Goal: Task Accomplishment & Management: Complete application form

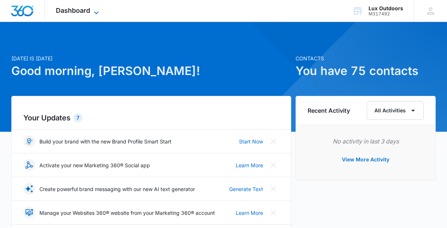
click at [79, 13] on span "Dashboard" at bounding box center [73, 11] width 34 height 8
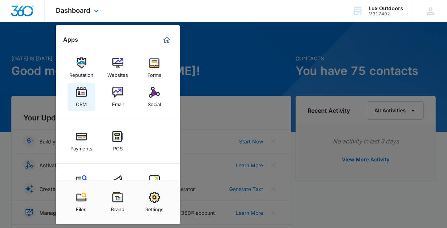
click at [81, 101] on div "CRM" at bounding box center [81, 102] width 11 height 9
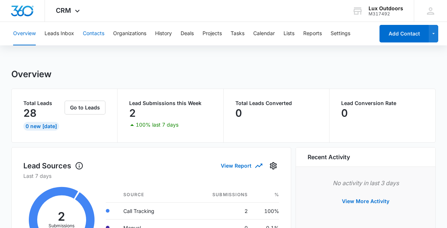
click at [91, 33] on button "Contacts" at bounding box center [94, 33] width 22 height 23
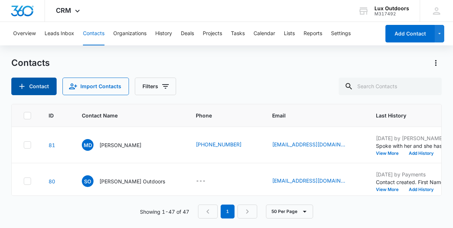
click at [37, 91] on button "Contact" at bounding box center [33, 86] width 45 height 18
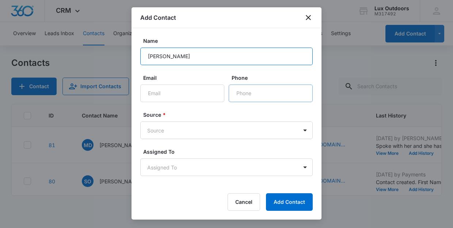
type input "[PERSON_NAME]"
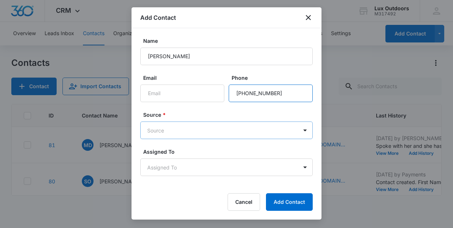
type input "[PHONE_NUMBER]"
click at [258, 130] on body "CRM Apps Reputation Websites Forms CRM Email Social Payments POS Content Ads In…" at bounding box center [226, 114] width 453 height 228
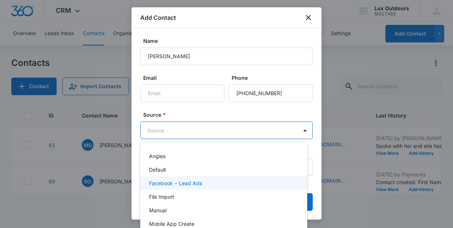
click at [263, 180] on div "Facebook - Lead Ads" at bounding box center [223, 183] width 148 height 8
click at [257, 126] on body "CRM Apps Reputation Websites Forms CRM Email Social Payments POS Content Ads In…" at bounding box center [226, 114] width 453 height 228
click at [301, 130] on div at bounding box center [226, 114] width 453 height 228
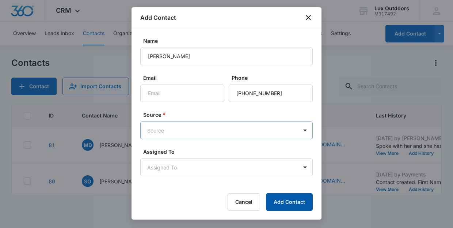
click at [283, 200] on button "Add Contact" at bounding box center [289, 202] width 47 height 18
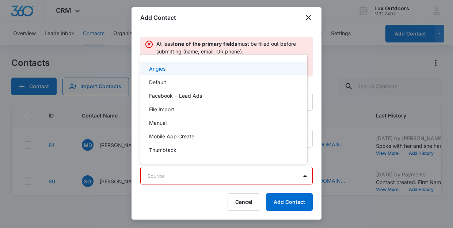
click at [229, 184] on body "CRM Apps Reputation Websites Forms CRM Email Social Payments POS Content Ads In…" at bounding box center [226, 114] width 453 height 228
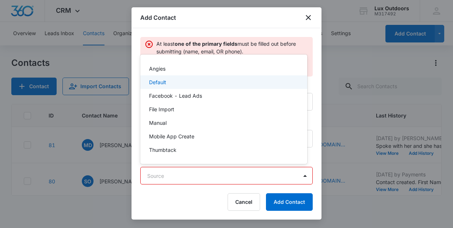
click at [261, 80] on div "Default" at bounding box center [223, 82] width 148 height 8
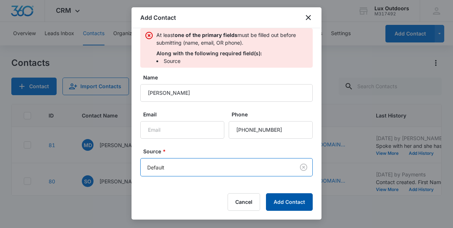
scroll to position [20, 0]
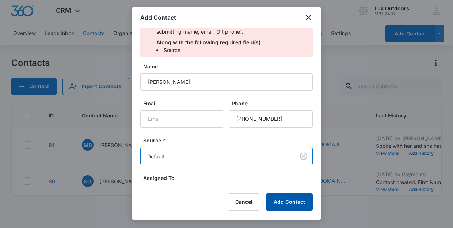
click at [290, 204] on button "Add Contact" at bounding box center [289, 202] width 47 height 18
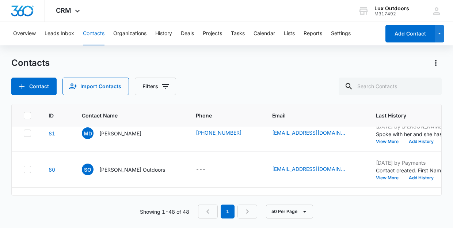
scroll to position [0, 0]
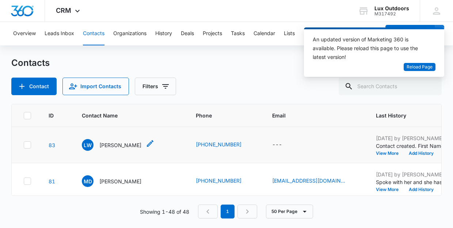
click at [123, 148] on p "[PERSON_NAME]" at bounding box center [120, 145] width 42 height 8
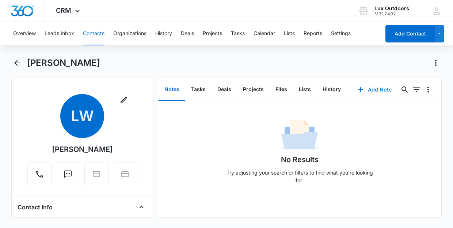
click at [366, 88] on button "Add Note" at bounding box center [374, 90] width 49 height 18
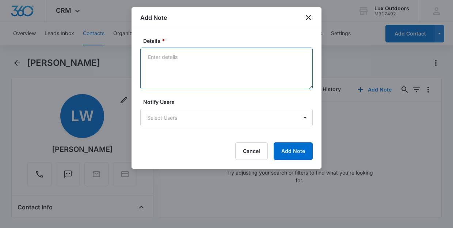
click at [199, 73] on textarea "Details *" at bounding box center [226, 68] width 172 height 42
type textarea "f"
type textarea "v"
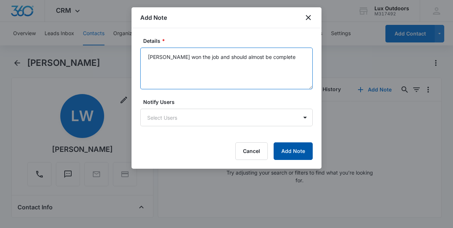
type textarea "Vernon won the job and should almost be complete"
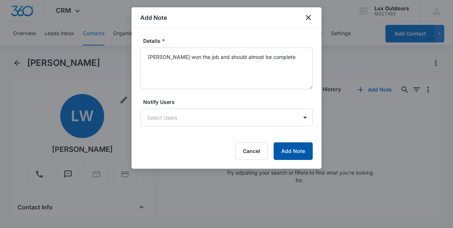
click at [299, 155] on button "Add Note" at bounding box center [293, 151] width 39 height 18
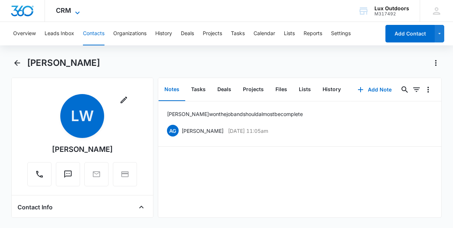
click at [77, 13] on icon at bounding box center [77, 12] width 4 height 3
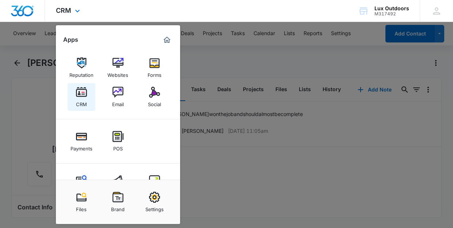
click at [82, 102] on div "CRM" at bounding box center [81, 102] width 11 height 9
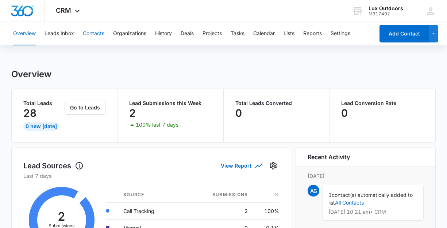
click at [87, 37] on button "Contacts" at bounding box center [94, 33] width 22 height 23
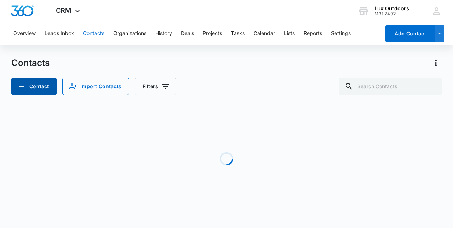
click at [27, 84] on button "Contact" at bounding box center [33, 86] width 45 height 18
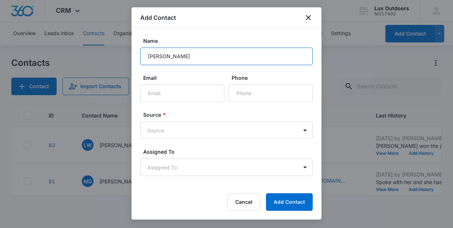
click at [191, 53] on input "Danny" at bounding box center [226, 56] width 172 height 18
type input "Danny Cruikshank"
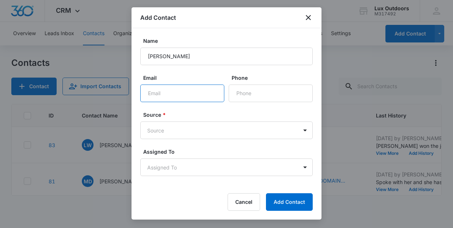
type input "D"
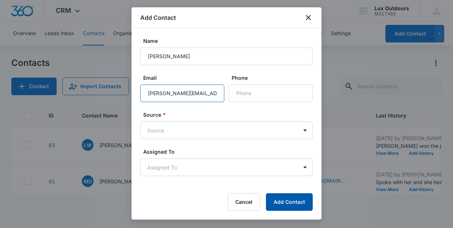
type input "danny.cruikshank@lennoxind.com"
click at [286, 202] on button "Add Contact" at bounding box center [289, 202] width 47 height 18
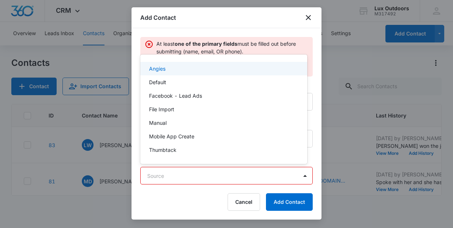
click at [215, 169] on body "CRM Apps Reputation Websites Forms CRM Email Social Payments POS Content Ads In…" at bounding box center [226, 114] width 453 height 228
click at [216, 174] on div at bounding box center [226, 114] width 453 height 228
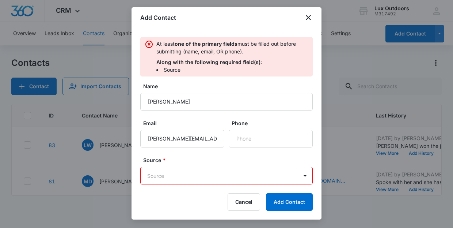
click at [288, 178] on body "CRM Apps Reputation Websites Forms CRM Email Social Payments POS Content Ads In…" at bounding box center [226, 114] width 453 height 228
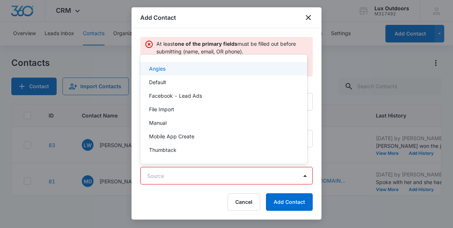
click at [205, 70] on div "Angies" at bounding box center [223, 69] width 148 height 8
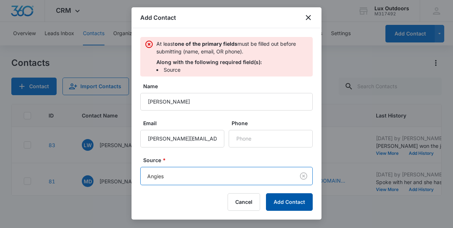
scroll to position [9, 0]
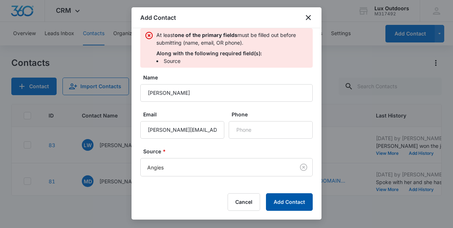
click at [299, 206] on button "Add Contact" at bounding box center [289, 202] width 47 height 18
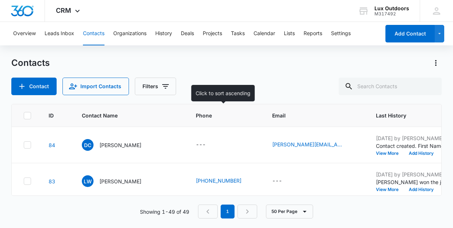
click at [300, 52] on div "Overview Leads Inbox Contacts Organizations History Deals Projects Tasks Calend…" at bounding box center [226, 124] width 453 height 205
